Goal: Transaction & Acquisition: Purchase product/service

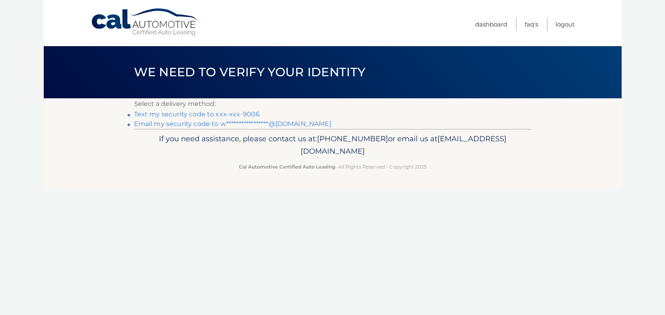
click at [179, 117] on link "Text my security code to xxx-xxx-9006" at bounding box center [197, 114] width 126 height 8
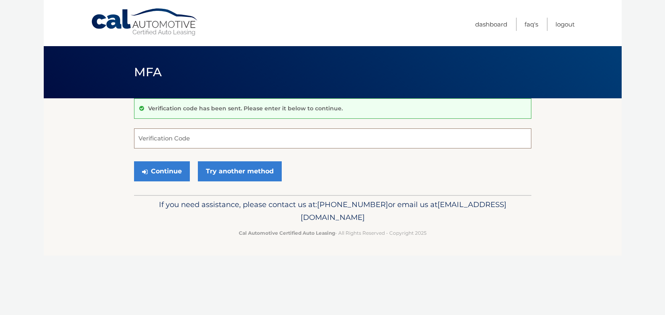
click at [201, 142] on input "Verification Code" at bounding box center [332, 138] width 397 height 20
type input "477590"
click at [156, 173] on button "Continue" at bounding box center [162, 171] width 56 height 20
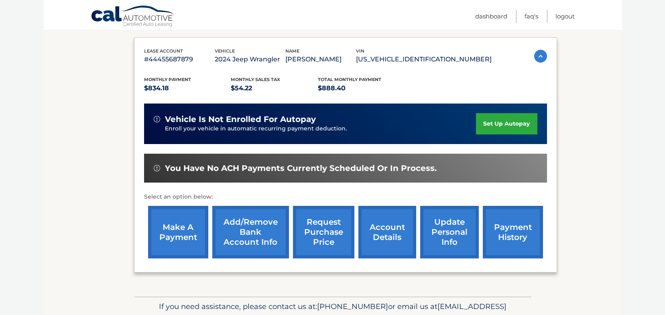
scroll to position [129, 0]
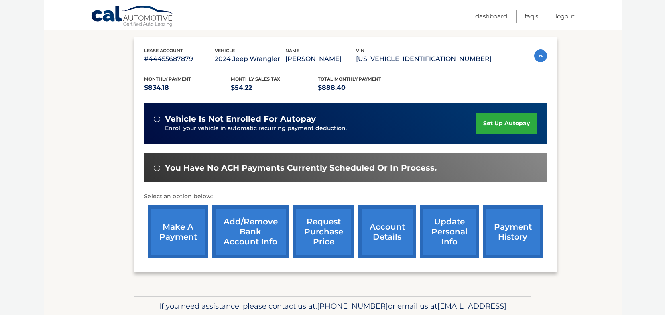
click at [183, 232] on link "make a payment" at bounding box center [178, 232] width 60 height 53
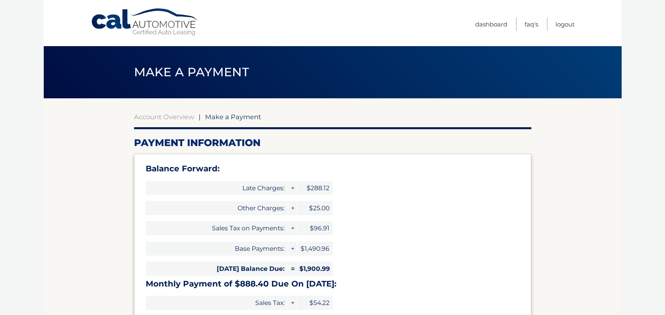
select select "ODg0M2M4YTQtMjRkMi00MjZlLWE1ZDItMDFjMjNkNzEwNzlj"
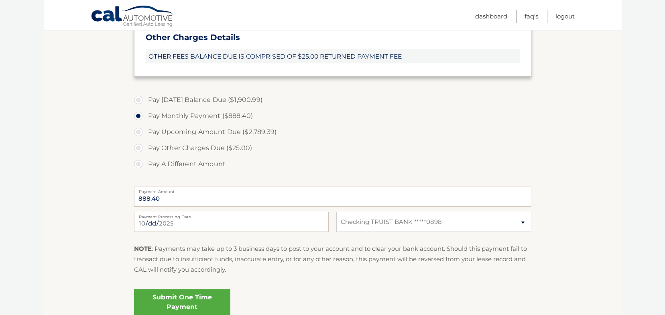
scroll to position [322, 0]
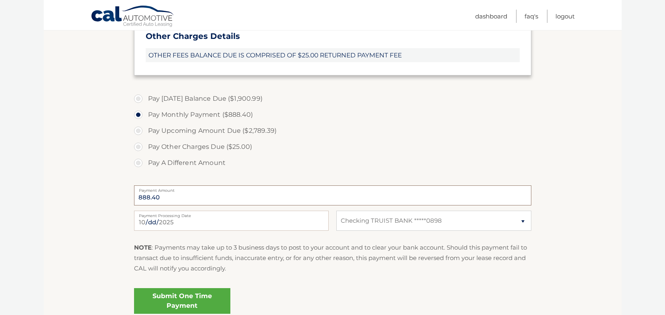
click at [190, 195] on input "888.40" at bounding box center [332, 195] width 397 height 20
click at [137, 161] on label "Pay A Different Amount" at bounding box center [332, 163] width 397 height 16
click at [137, 161] on input "Pay A Different Amount" at bounding box center [141, 161] width 8 height 13
radio input "true"
click at [179, 196] on input "Payment Amount" at bounding box center [332, 195] width 397 height 20
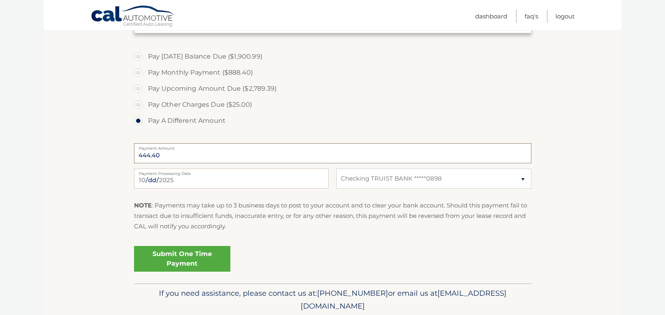
scroll to position [366, 0]
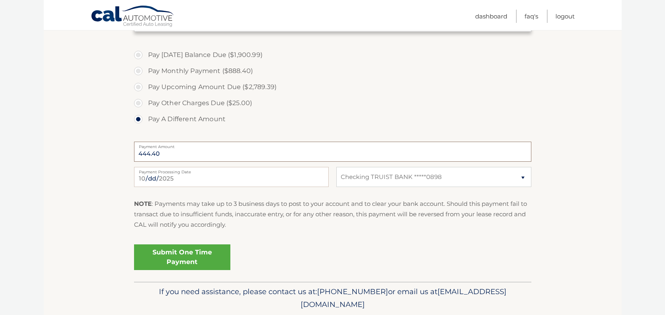
type input "444.40"
click at [176, 257] on link "Submit One Time Payment" at bounding box center [182, 257] width 96 height 26
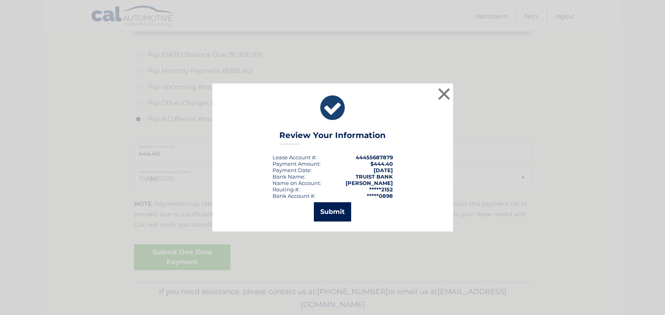
click at [332, 205] on button "Submit" at bounding box center [332, 211] width 37 height 19
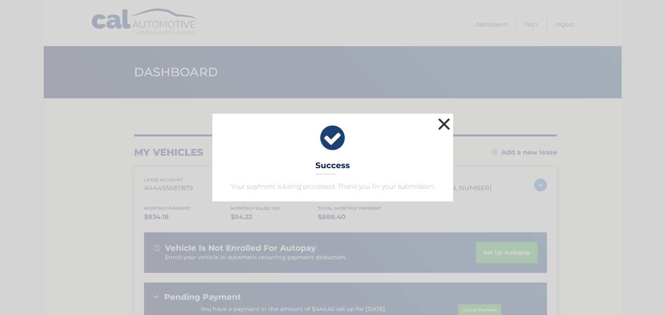
click at [444, 126] on button "×" at bounding box center [444, 124] width 16 height 16
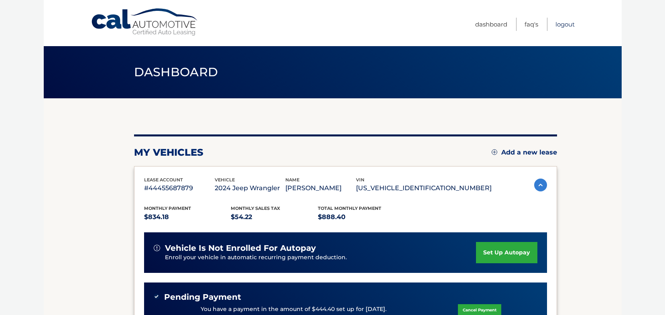
click at [564, 27] on link "Logout" at bounding box center [565, 24] width 19 height 13
